Goal: Information Seeking & Learning: Compare options

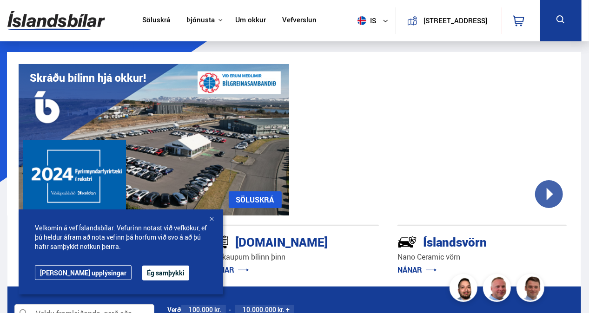
click at [212, 218] on div at bounding box center [211, 219] width 9 height 9
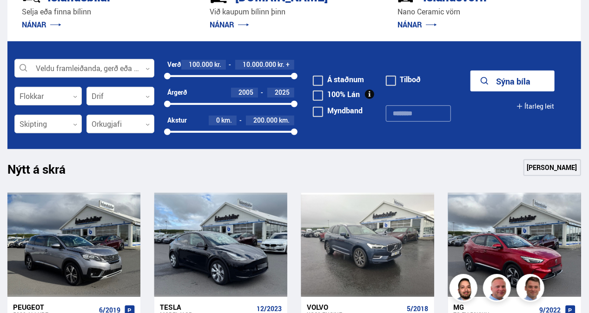
scroll to position [243, 0]
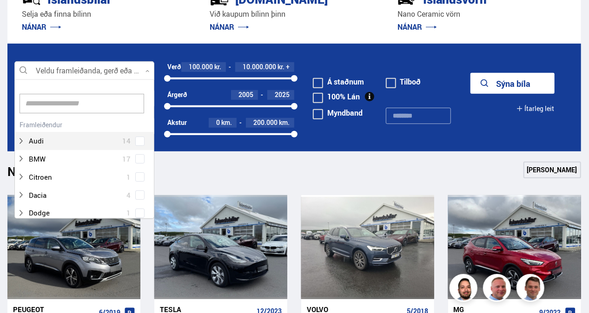
click at [149, 69] on icon at bounding box center [147, 71] width 4 height 4
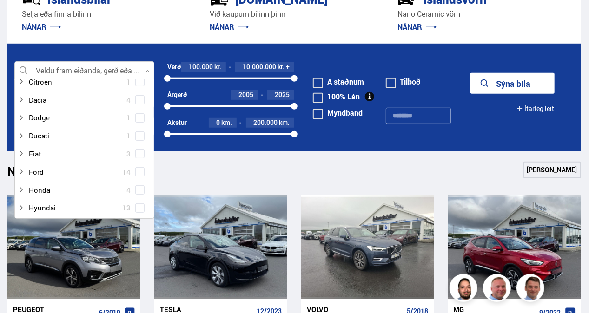
scroll to position [96, 0]
click at [36, 167] on div at bounding box center [75, 171] width 116 height 13
click at [138, 171] on span at bounding box center [140, 172] width 4 height 4
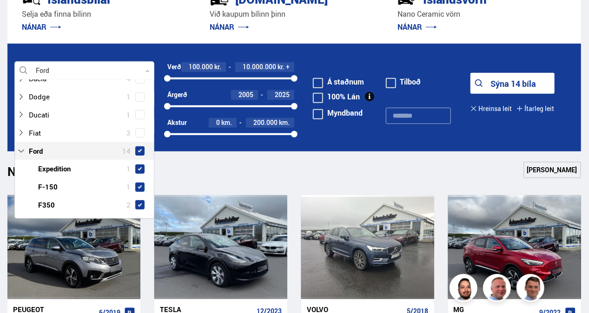
scroll to position [135, 0]
click at [222, 172] on div "Nýtt á skrá Sjá meira" at bounding box center [294, 173] width 574 height 22
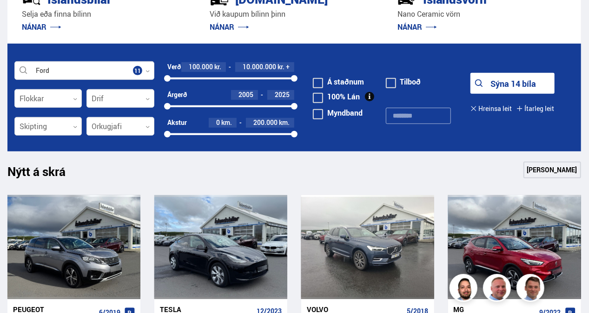
click at [74, 126] on icon at bounding box center [75, 127] width 4 height 4
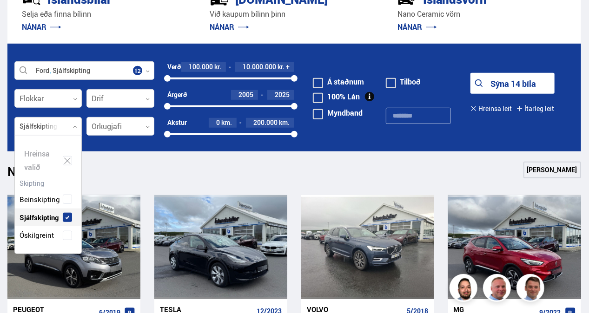
scroll to position [118, 67]
click at [66, 184] on div "Beinskipting Sjálfskipting Óskilgreint" at bounding box center [48, 211] width 66 height 68
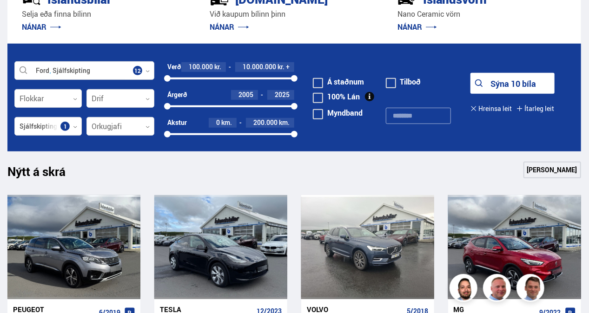
click at [248, 175] on div "Nýtt á skrá Sjá meira" at bounding box center [294, 173] width 574 height 22
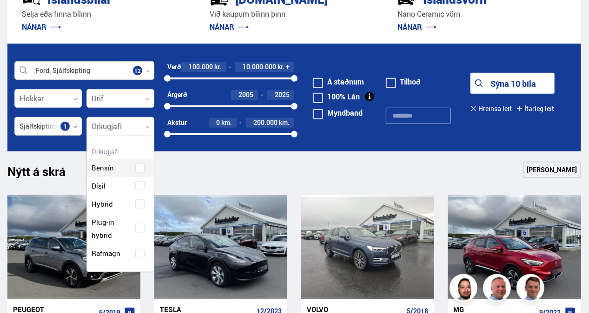
click at [147, 126] on icon at bounding box center [147, 127] width 4 height 4
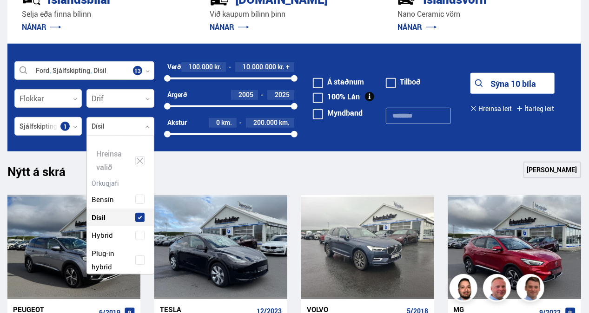
click at [141, 184] on div "Bensín Dísil Hybrid Plug-in hybrid Rafmagn" at bounding box center [120, 236] width 66 height 118
click at [469, 165] on div "Nýtt á skrá Sjá meira" at bounding box center [294, 173] width 574 height 22
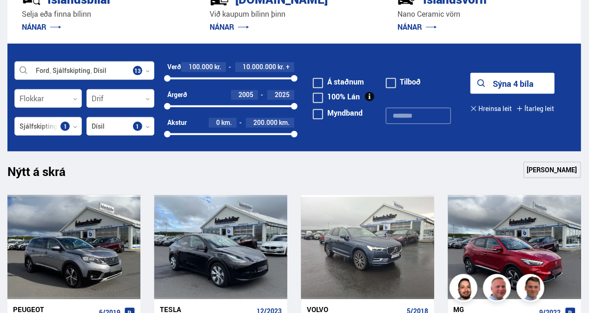
click at [148, 70] on icon at bounding box center [147, 71] width 4 height 4
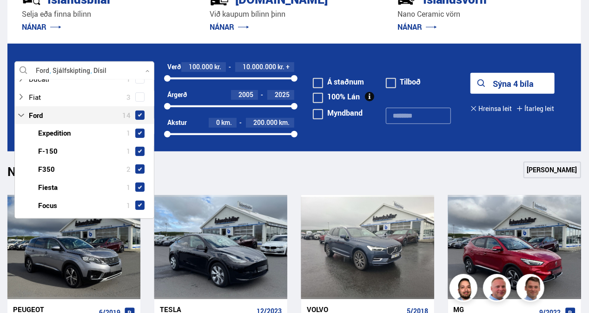
scroll to position [173, 0]
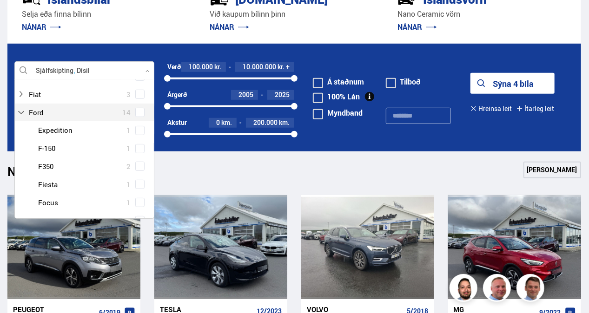
click at [138, 112] on span at bounding box center [140, 113] width 4 height 4
click at [36, 111] on div at bounding box center [75, 112] width 116 height 13
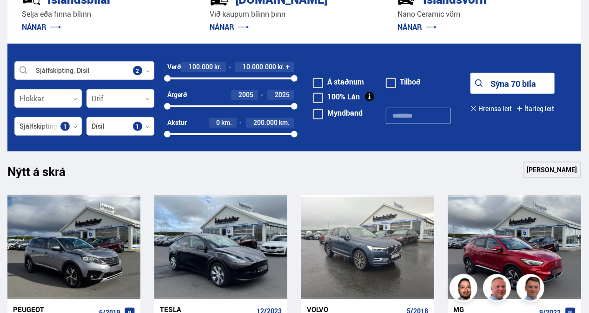
click at [177, 172] on div "Nýtt á skrá Sjá meira" at bounding box center [294, 173] width 574 height 22
click at [145, 71] on div at bounding box center [84, 71] width 140 height 19
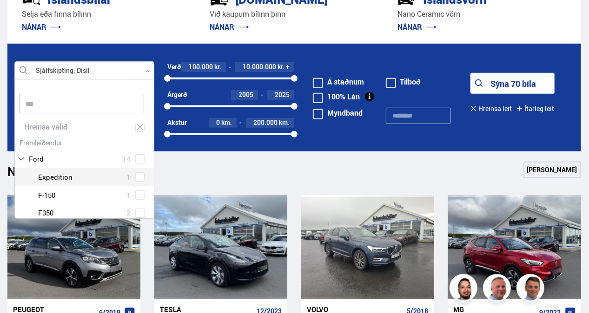
scroll to position [8, 0]
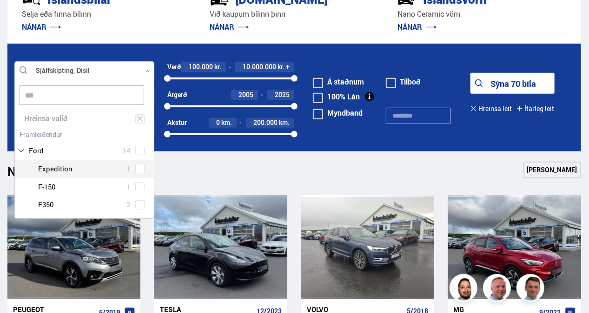
type input "****"
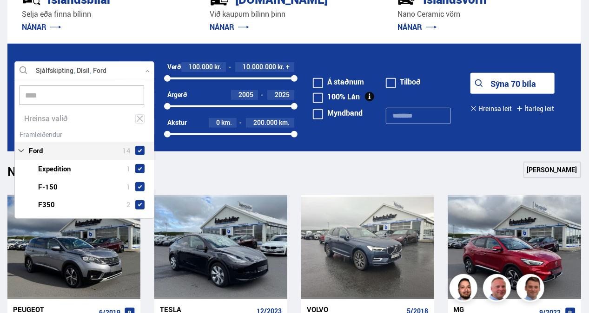
click at [138, 151] on span at bounding box center [140, 151] width 4 height 4
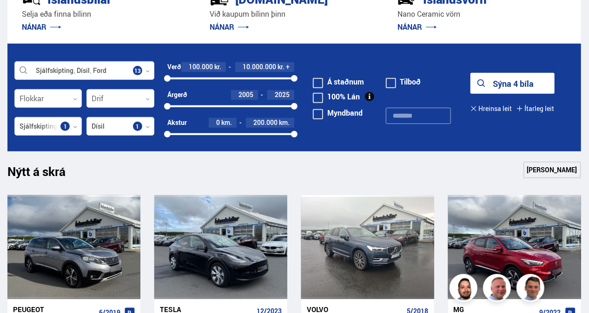
click at [244, 167] on div "Nýtt á skrá Sjá meira" at bounding box center [294, 173] width 574 height 22
click at [543, 170] on link "[PERSON_NAME]" at bounding box center [552, 170] width 58 height 17
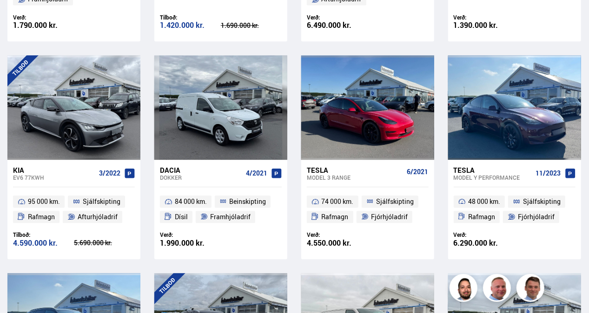
scroll to position [1370, 0]
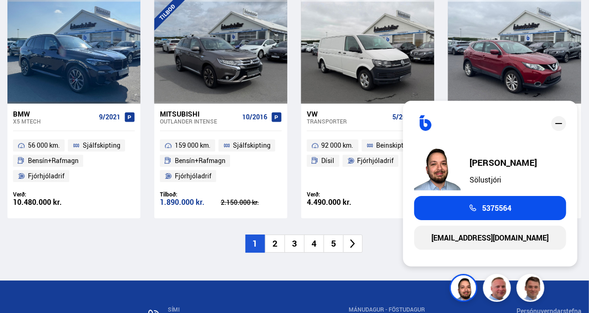
click at [275, 241] on li "2" at bounding box center [275, 244] width 20 height 18
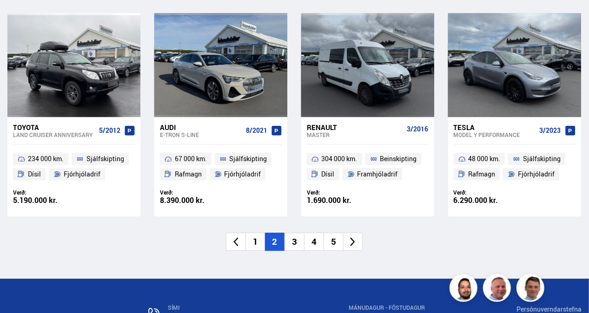
scroll to position [1349, 0]
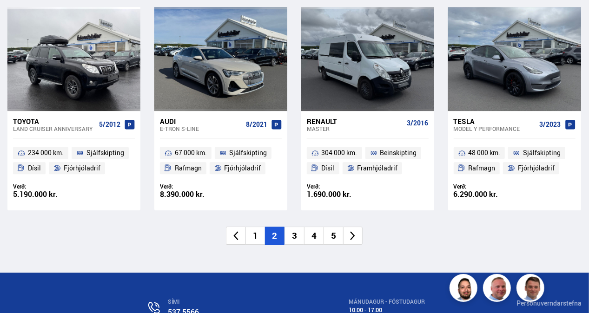
click at [297, 241] on li "3" at bounding box center [294, 236] width 20 height 18
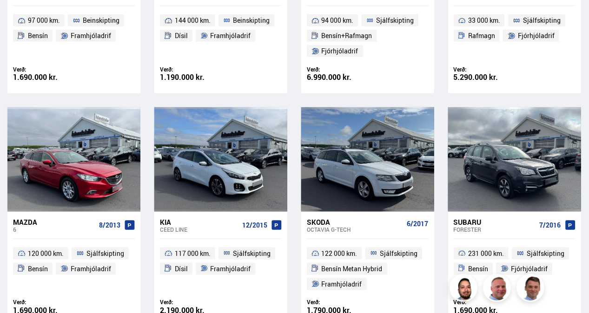
scroll to position [358, 0]
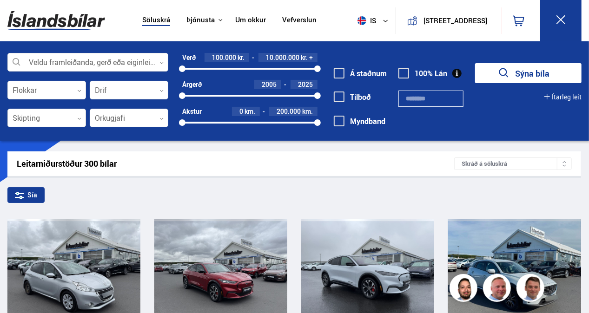
click at [79, 118] on icon at bounding box center [79, 119] width 4 height 4
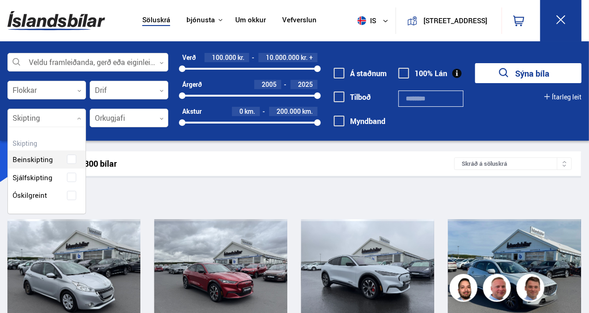
scroll to position [86, 78]
click at [66, 178] on div "Beinskipting Sjálfskipting Óskilgreint" at bounding box center [47, 171] width 78 height 68
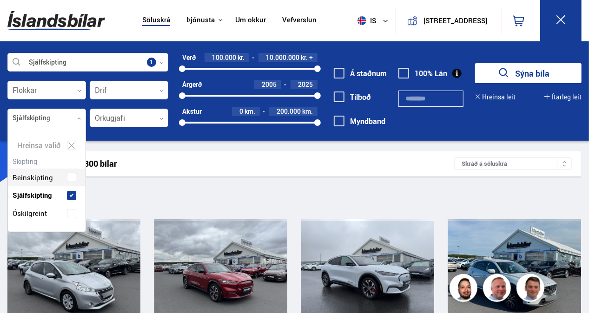
scroll to position [104, 78]
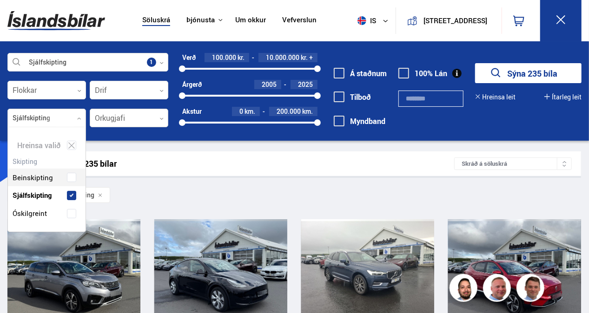
click at [161, 118] on icon at bounding box center [161, 119] width 4 height 4
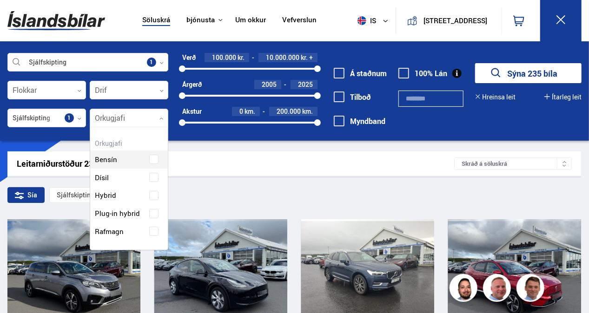
scroll to position [122, 78]
click at [152, 180] on div "Bensín Dísil Hybrid Plug-in hybrid Rafmagn" at bounding box center [129, 189] width 78 height 104
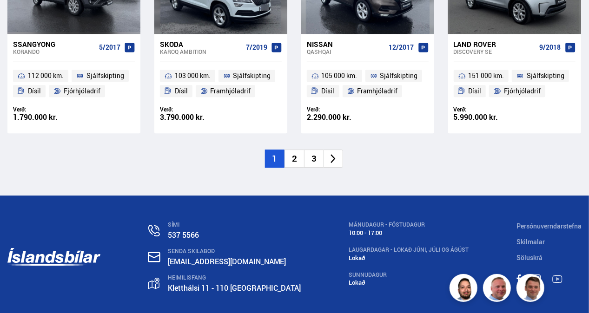
scroll to position [1413, 0]
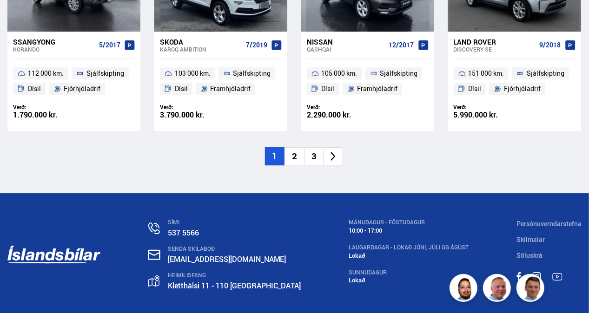
click at [295, 157] on li "2" at bounding box center [294, 156] width 20 height 18
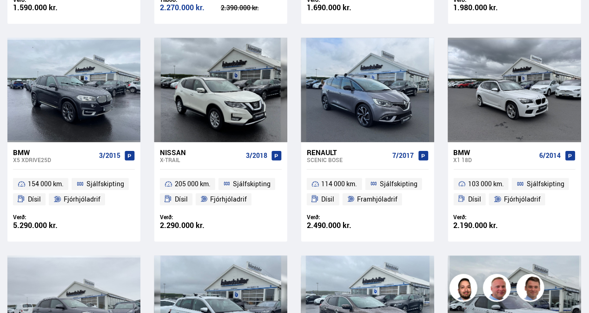
scroll to position [427, 0]
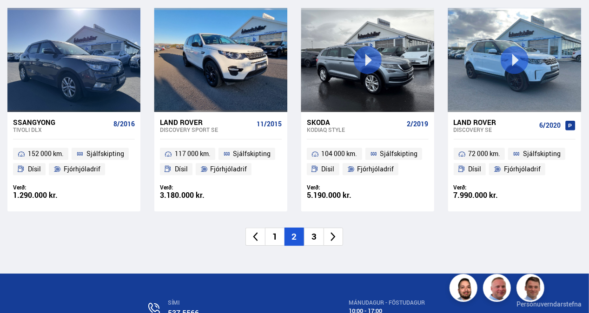
scroll to position [1319, 0]
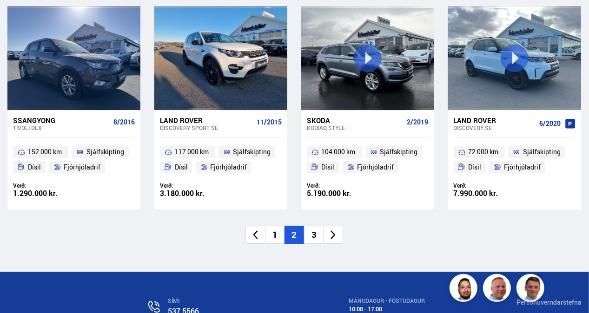
click at [320, 236] on li "3" at bounding box center [314, 235] width 20 height 18
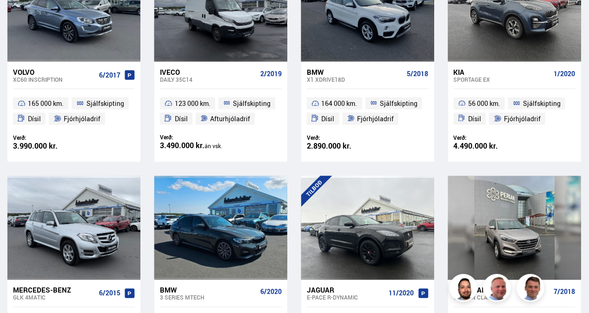
scroll to position [350, 0]
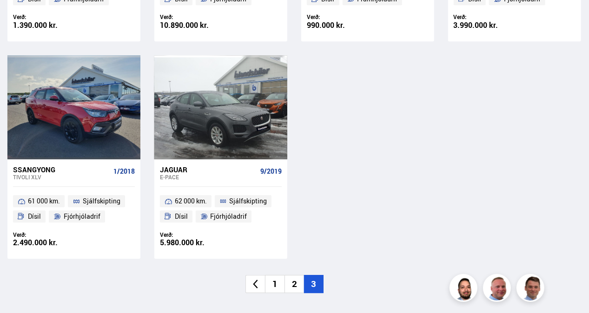
scroll to position [1256, 0]
